Goal: Book appointment/travel/reservation

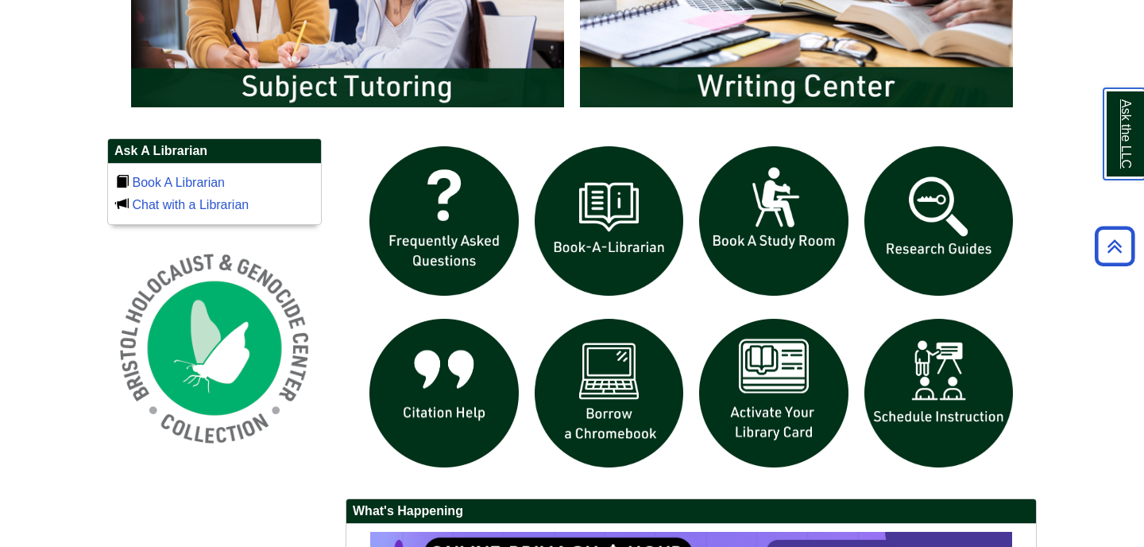
scroll to position [992, 0]
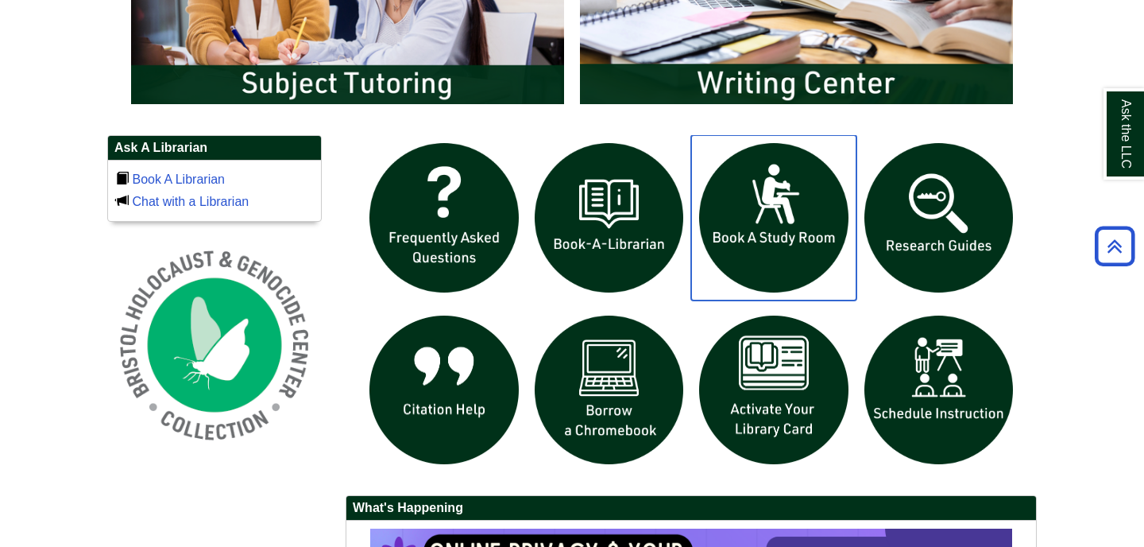
click at [790, 237] on img "slideshow" at bounding box center [773, 217] width 165 height 165
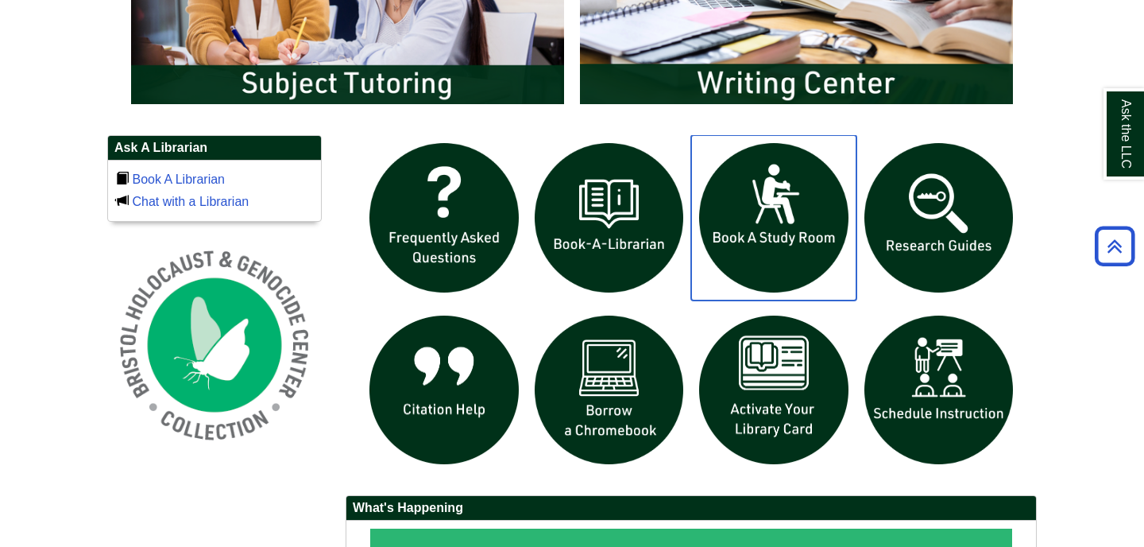
click at [760, 190] on img "slideshow" at bounding box center [773, 217] width 165 height 165
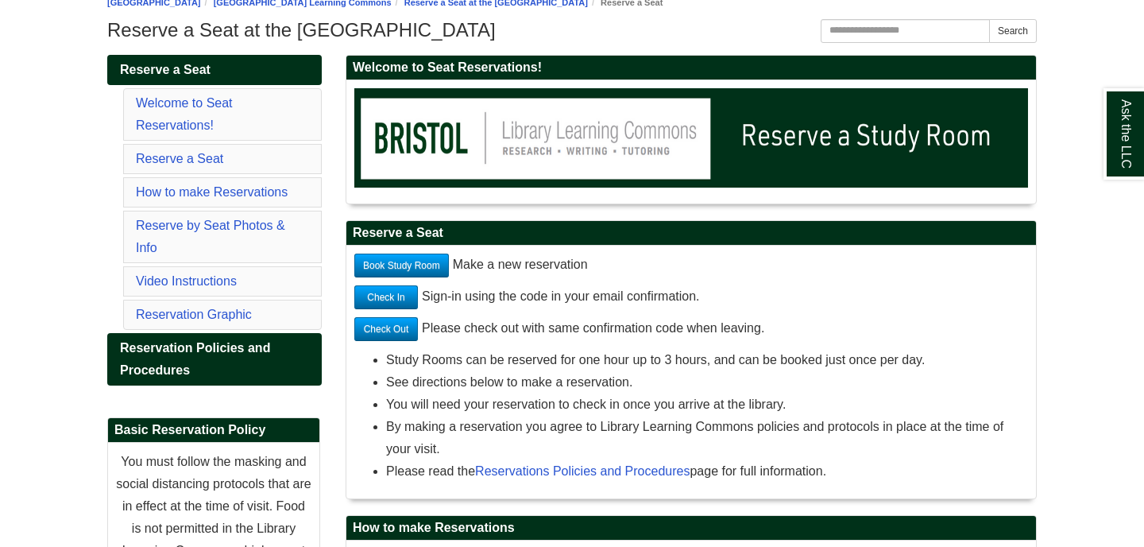
scroll to position [211, 0]
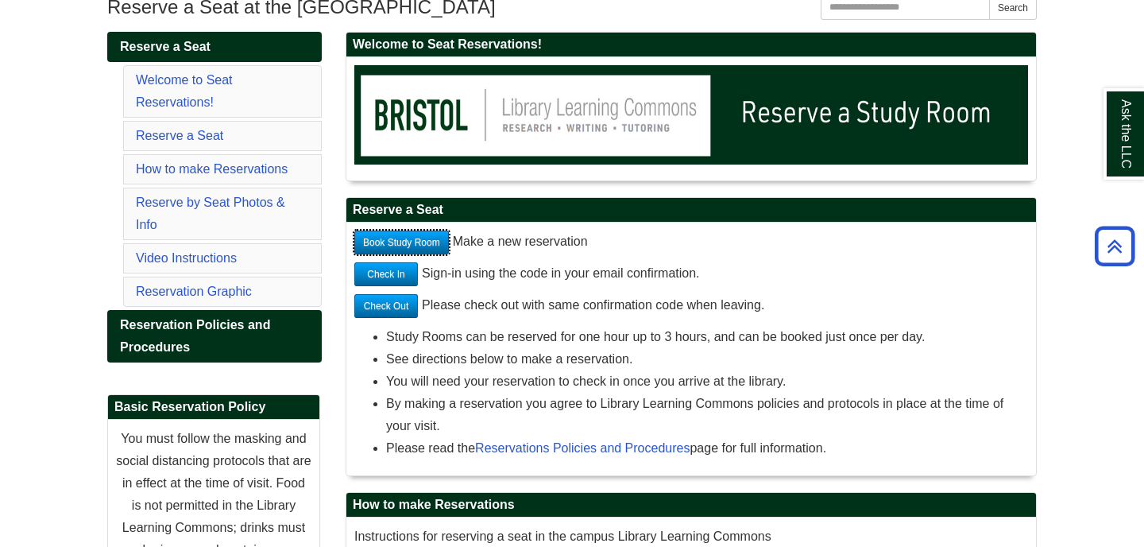
click at [430, 248] on link "Book Study Room" at bounding box center [401, 242] width 95 height 24
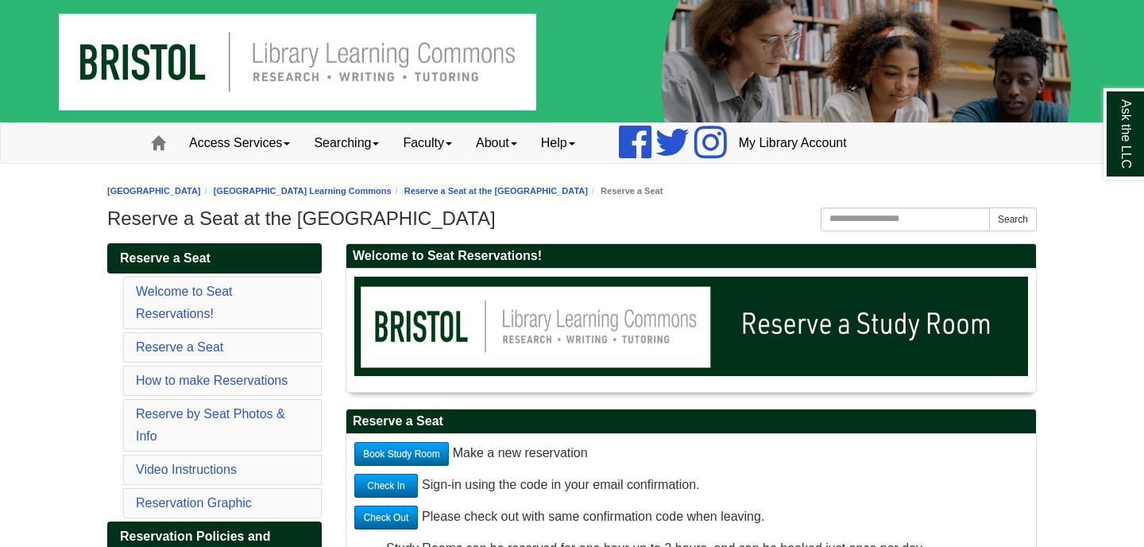
scroll to position [60, 0]
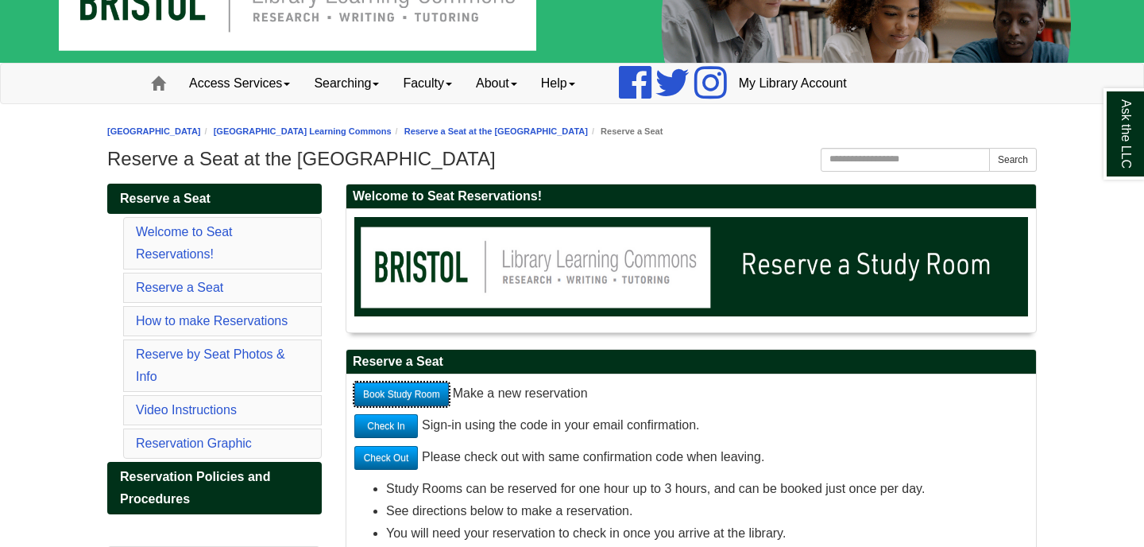
click at [442, 396] on link "Book Study Room" at bounding box center [401, 394] width 95 height 24
